Goal: Task Accomplishment & Management: Complete application form

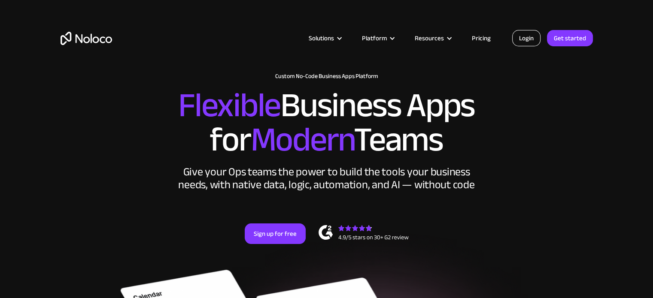
click at [527, 33] on link "Login" at bounding box center [526, 38] width 28 height 16
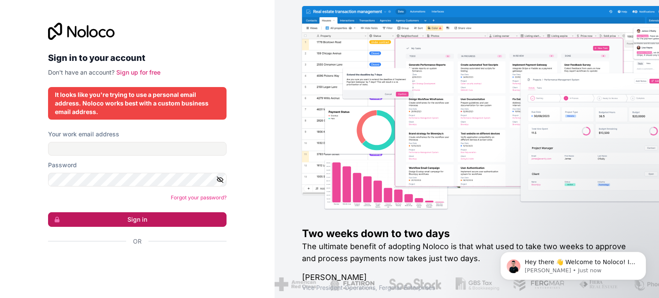
click at [208, 216] on button "Sign in" at bounding box center [137, 219] width 178 height 15
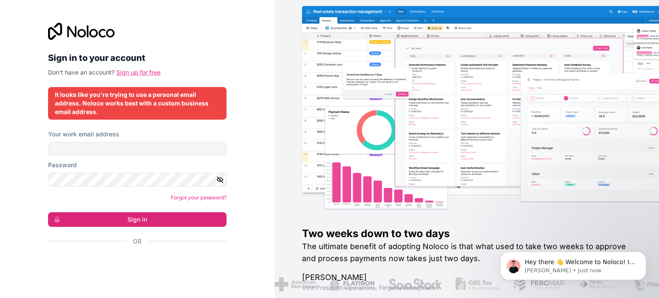
click at [132, 74] on link "Sign up for free" at bounding box center [138, 72] width 44 height 7
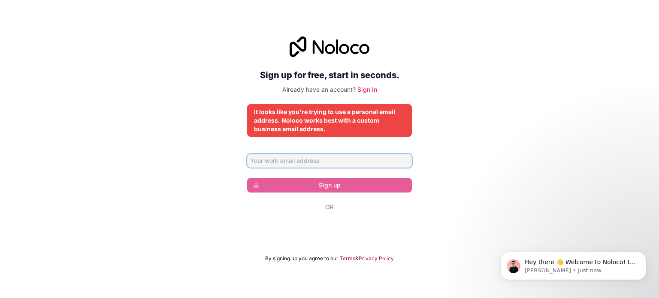
click at [352, 162] on input "Email address" at bounding box center [329, 161] width 165 height 14
type input "[EMAIL_ADDRESS][DOMAIN_NAME]"
